Goal: Transaction & Acquisition: Purchase product/service

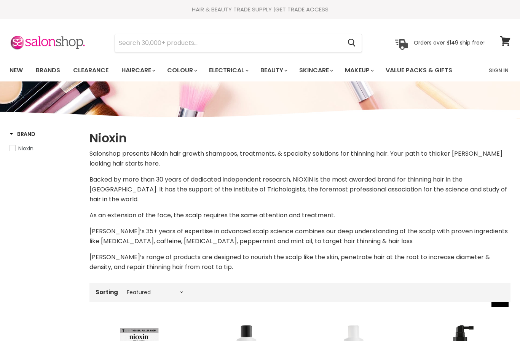
select select "manual"
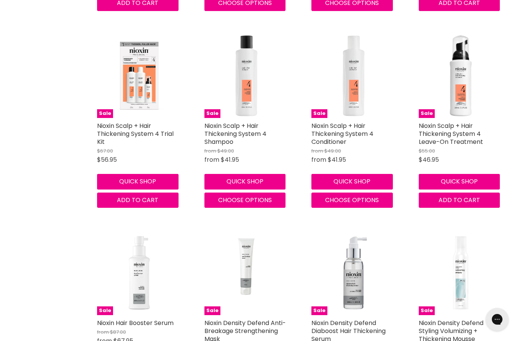
scroll to position [785, 0]
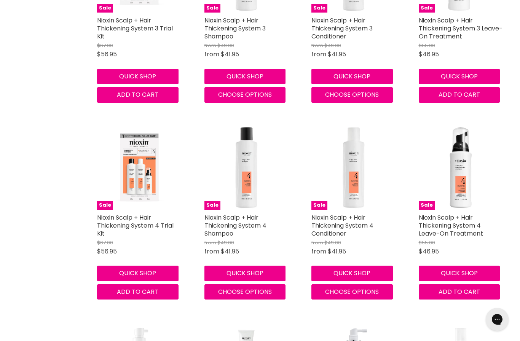
click at [221, 213] on link "Nioxin Scalp + Hair Thickening System 4 Shampoo" at bounding box center [235, 225] width 62 height 25
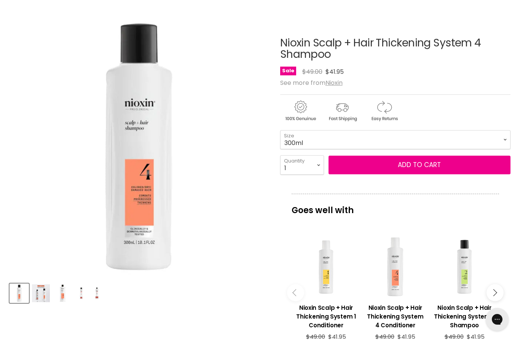
click at [469, 259] on div "Main content" at bounding box center [464, 267] width 62 height 62
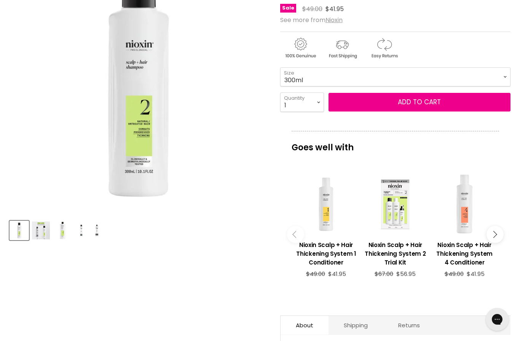
scroll to position [85, 0]
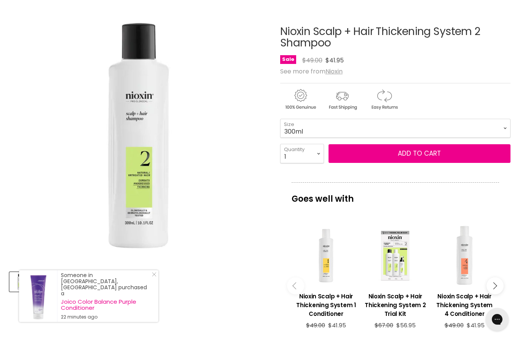
click at [455, 152] on button "Add to cart" at bounding box center [419, 153] width 182 height 19
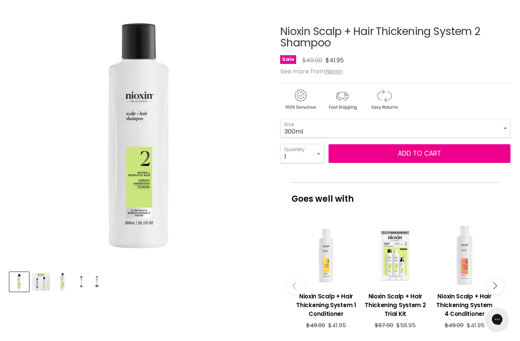
click at [432, 153] on span "Add to cart" at bounding box center [419, 153] width 43 height 9
